Goal: Information Seeking & Learning: Learn about a topic

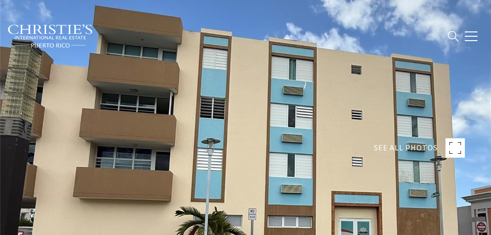
type input "********"
type input "*******"
type input "***"
type input "**********"
type input "**"
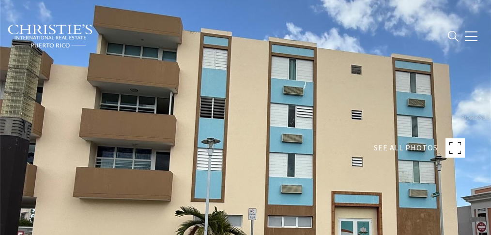
type input "********"
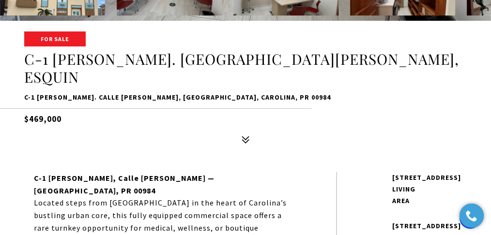
scroll to position [323, 0]
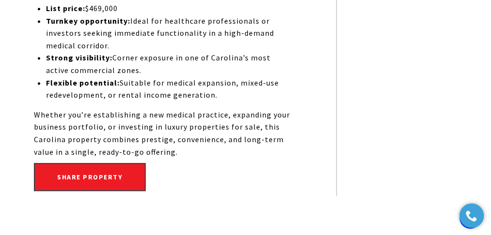
scroll to position [710, 0]
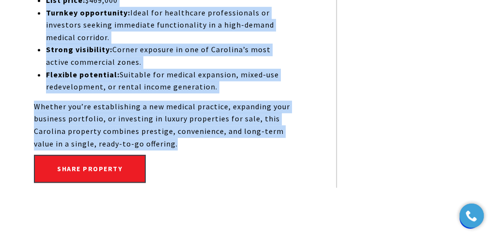
drag, startPoint x: 30, startPoint y: 93, endPoint x: 279, endPoint y: 114, distance: 250.0
copy div "Located steps from Doctor Center Hospital in the heart of Carolina’s bustling u…"
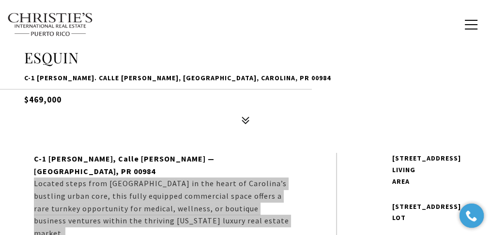
scroll to position [226, 0]
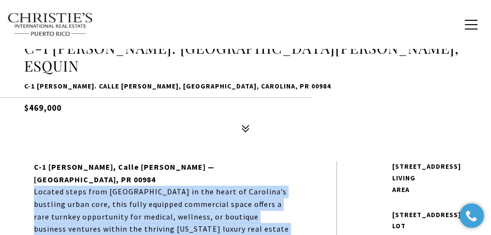
drag, startPoint x: 81, startPoint y: 114, endPoint x: 28, endPoint y: 108, distance: 53.7
click at [28, 108] on h5 "$469,000" at bounding box center [245, 105] width 443 height 17
copy h5 "469,000"
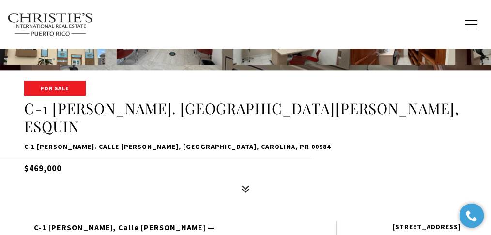
scroll to position [161, 0]
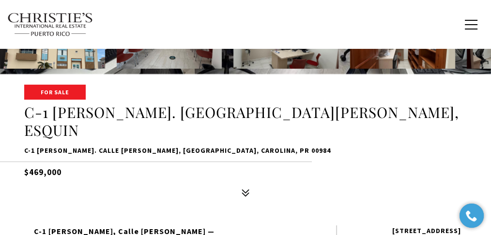
copy h5 "469,000"
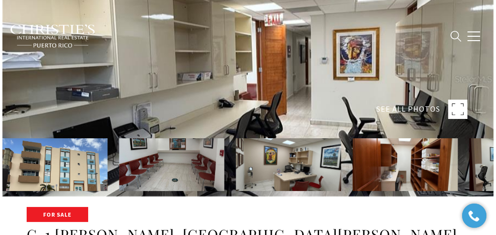
scroll to position [64, 0]
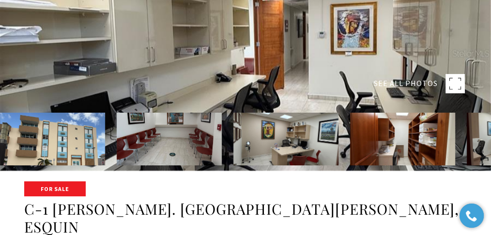
drag, startPoint x: 67, startPoint y: 145, endPoint x: 72, endPoint y: 143, distance: 5.5
click at [67, 145] on img at bounding box center [52, 139] width 105 height 53
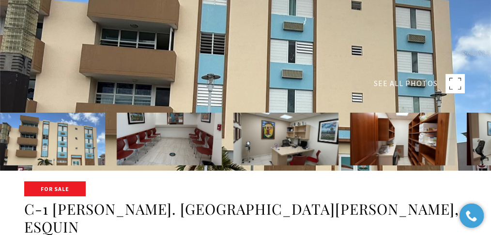
click at [452, 81] on rect at bounding box center [455, 83] width 19 height 19
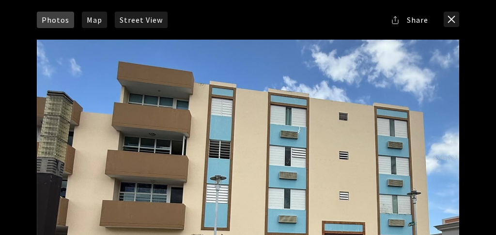
click at [333, 72] on div at bounding box center [248, 158] width 423 height 236
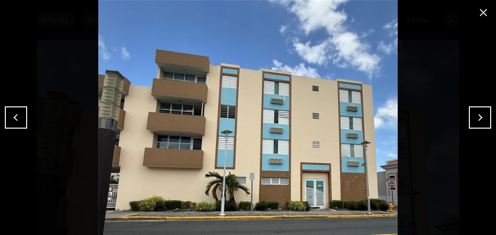
click at [480, 120] on button "Next" at bounding box center [480, 118] width 22 height 22
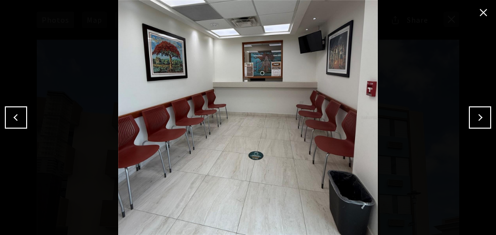
click at [475, 114] on button "Next" at bounding box center [480, 118] width 22 height 22
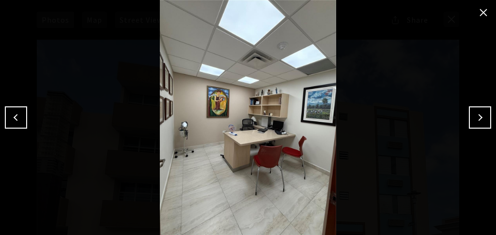
click at [476, 120] on button "Next" at bounding box center [480, 118] width 22 height 22
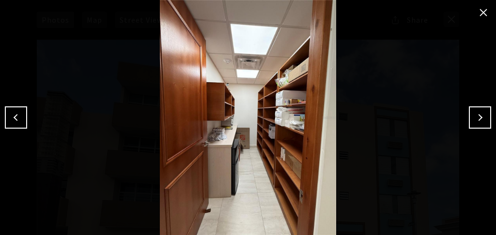
click at [472, 118] on button "Next" at bounding box center [480, 118] width 22 height 22
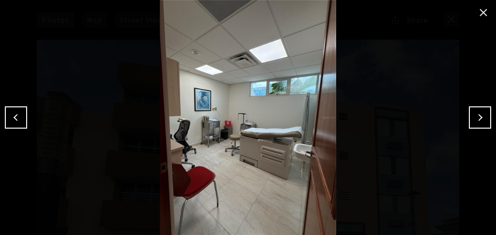
click at [490, 105] on div at bounding box center [248, 117] width 496 height 235
click at [483, 116] on button "Next" at bounding box center [480, 118] width 22 height 22
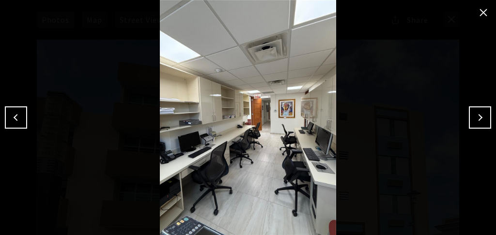
drag, startPoint x: 277, startPoint y: 100, endPoint x: 471, endPoint y: 115, distance: 194.4
click at [476, 116] on button "Next" at bounding box center [480, 118] width 22 height 22
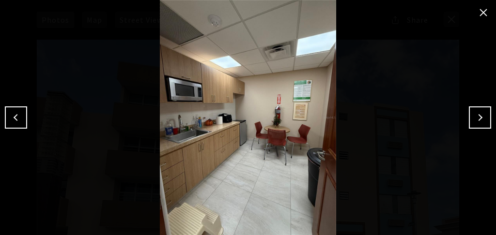
click at [476, 116] on button "Next" at bounding box center [480, 118] width 22 height 22
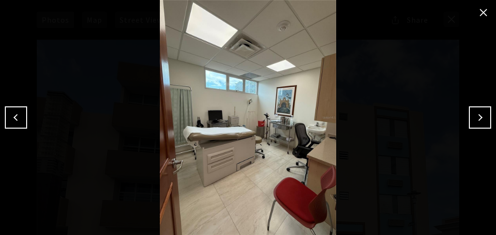
click at [489, 112] on button "Next" at bounding box center [480, 118] width 22 height 22
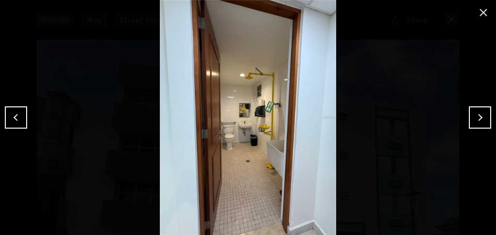
click at [475, 114] on button "Next" at bounding box center [480, 118] width 22 height 22
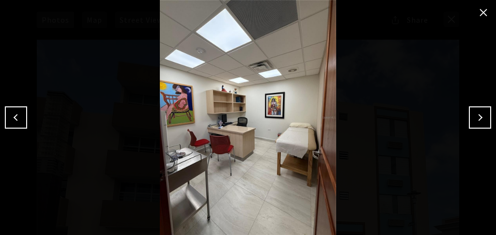
click at [479, 118] on button "Next" at bounding box center [480, 118] width 22 height 22
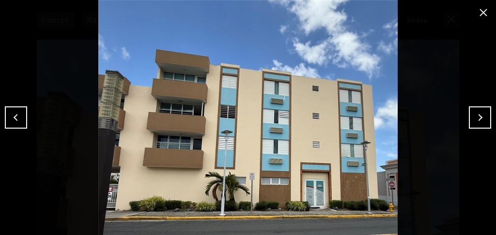
drag, startPoint x: 307, startPoint y: 32, endPoint x: 487, endPoint y: 15, distance: 180.1
click at [487, 13] on button "close modal" at bounding box center [484, 13] width 16 height 16
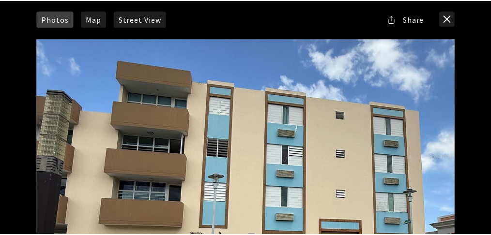
scroll to position [0, 0]
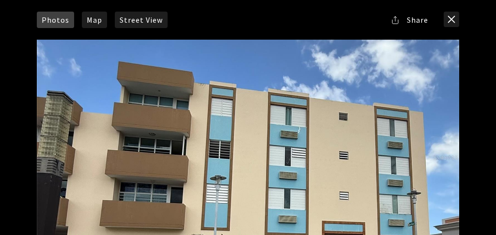
click at [458, 24] on button "close modal" at bounding box center [452, 20] width 16 height 16
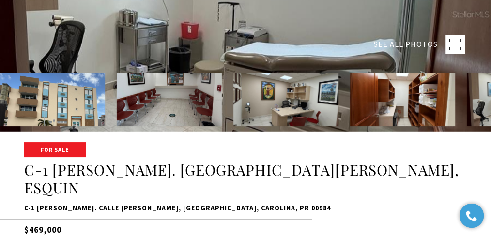
scroll to position [161, 0]
